Goal: Information Seeking & Learning: Learn about a topic

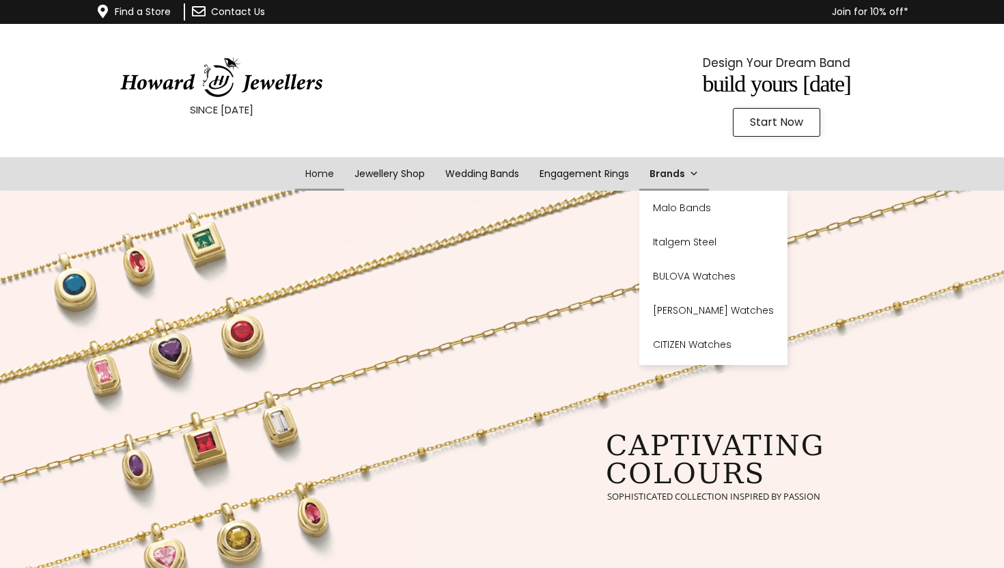
click at [652, 171] on link "Brands" at bounding box center [674, 173] width 70 height 33
click at [677, 336] on link "CITIZEN Watches" at bounding box center [713, 344] width 148 height 34
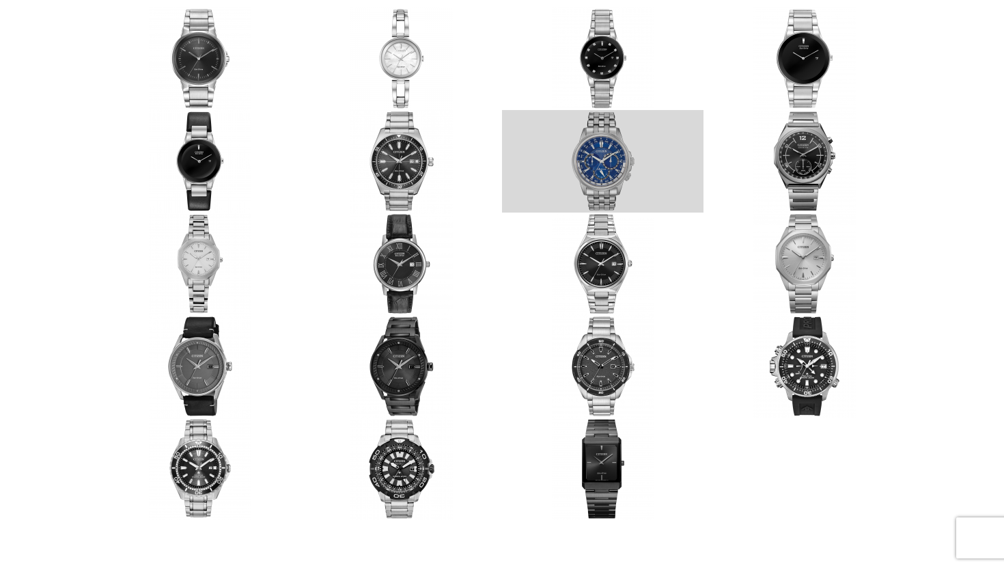
scroll to position [266, 0]
click at [602, 168] on link at bounding box center [602, 160] width 201 height 102
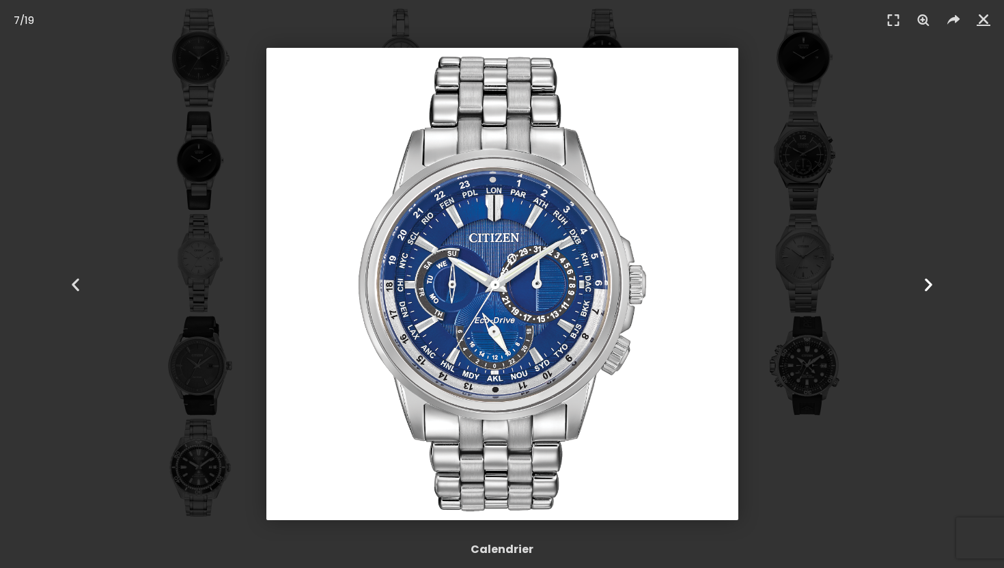
click at [935, 277] on icon "Next slide" at bounding box center [928, 283] width 17 height 17
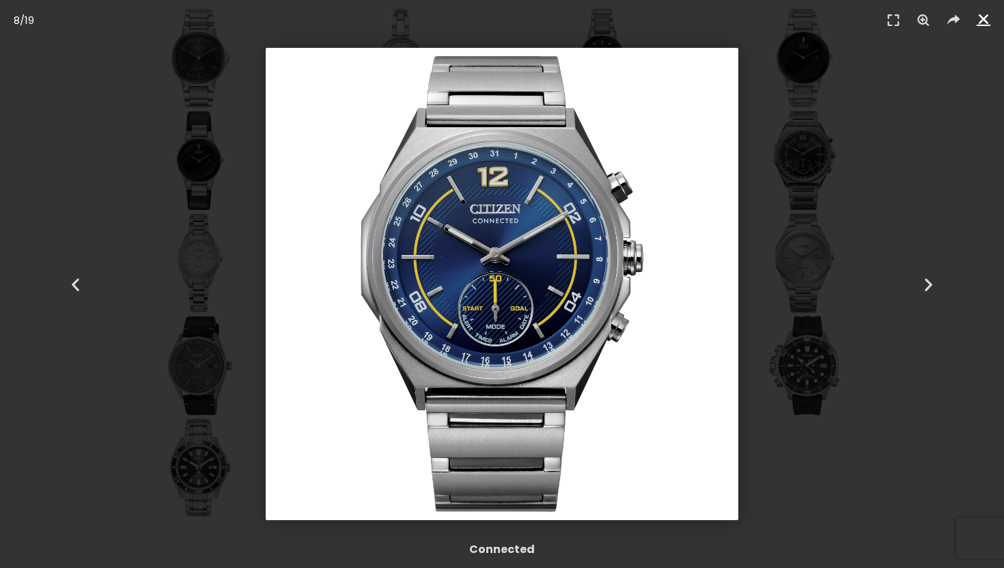
click at [982, 18] on icon "Close (Esc)" at bounding box center [984, 19] width 14 height 14
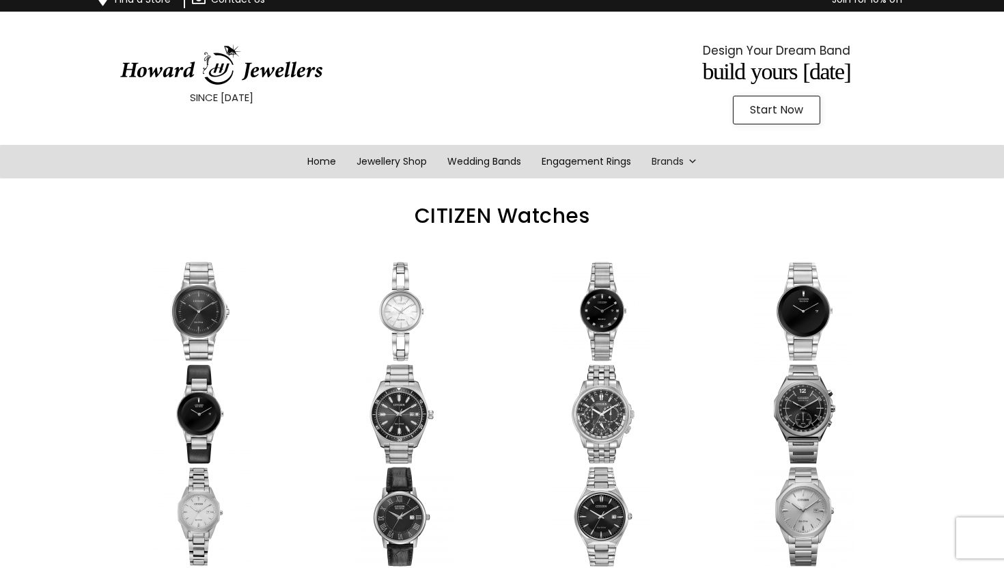
scroll to position [0, 0]
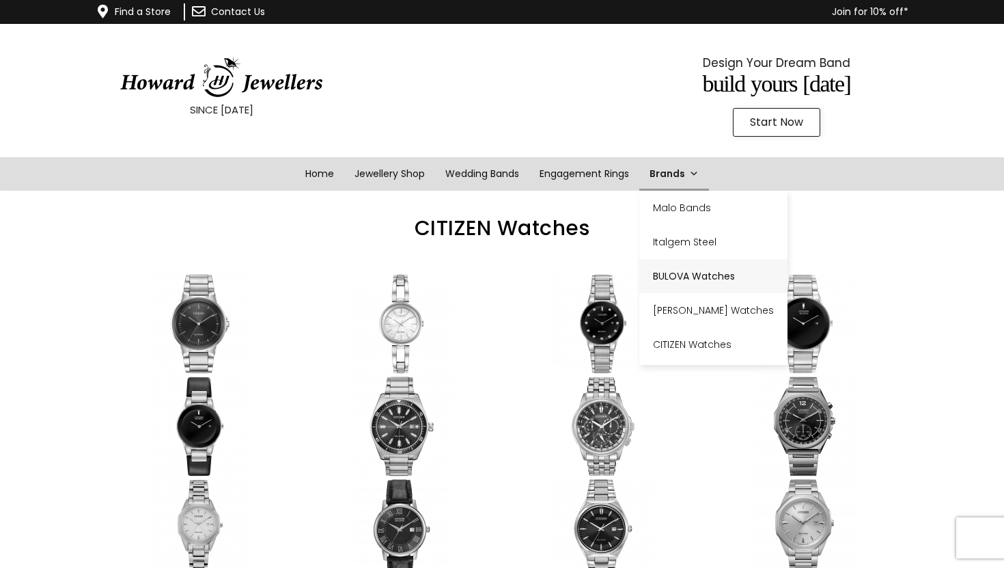
click at [663, 263] on link "BULOVA Watches" at bounding box center [713, 276] width 148 height 34
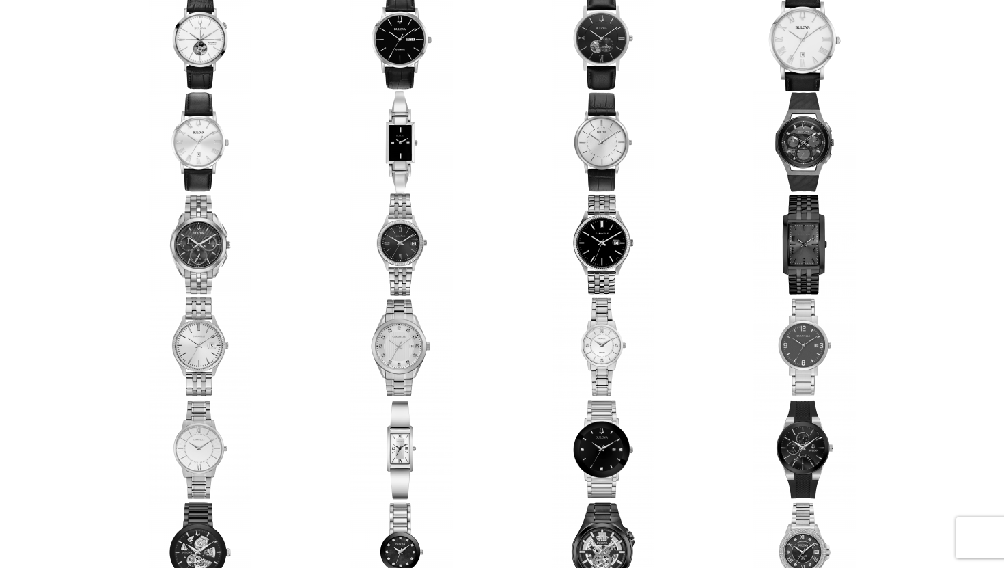
scroll to position [283, 0]
